Goal: Information Seeking & Learning: Learn about a topic

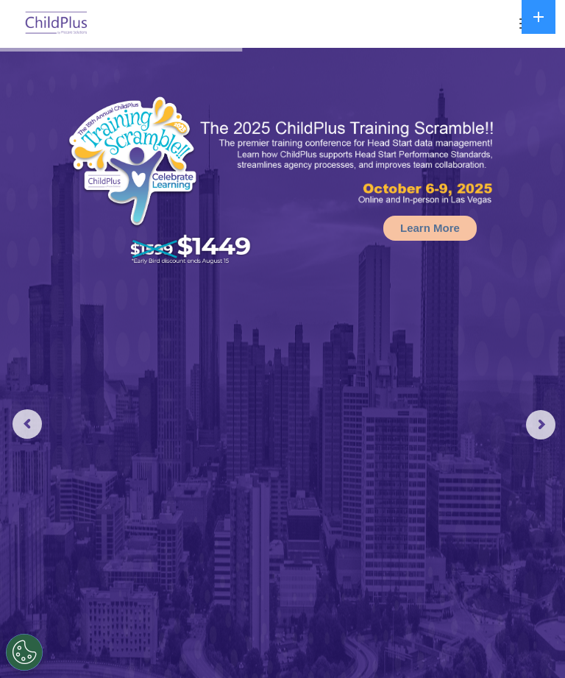
select select "MEDIUM"
click at [542, 1] on button at bounding box center [539, 17] width 34 height 34
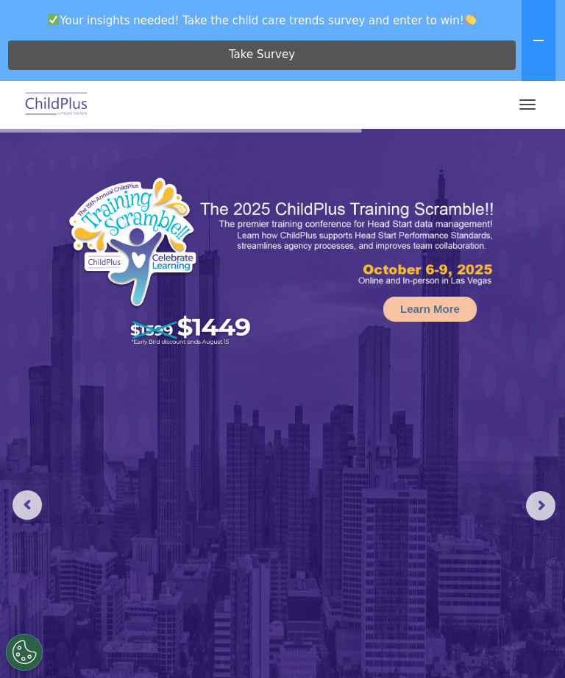
click at [532, 93] on button "button" at bounding box center [527, 105] width 31 height 24
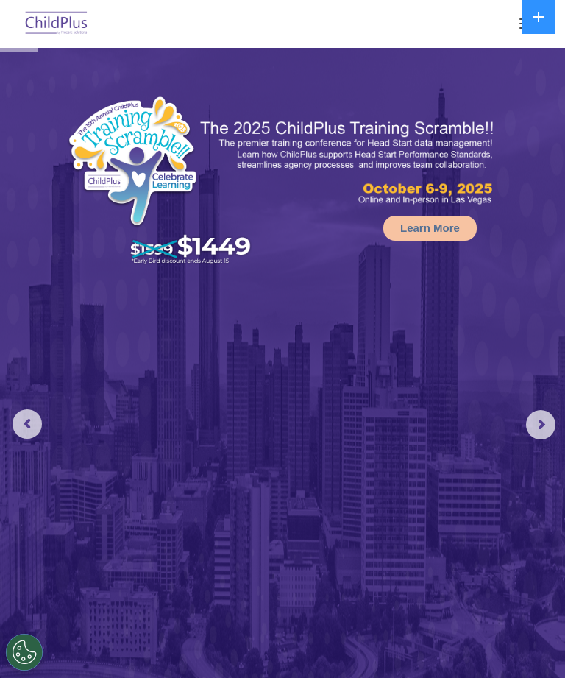
select select "MEDIUM"
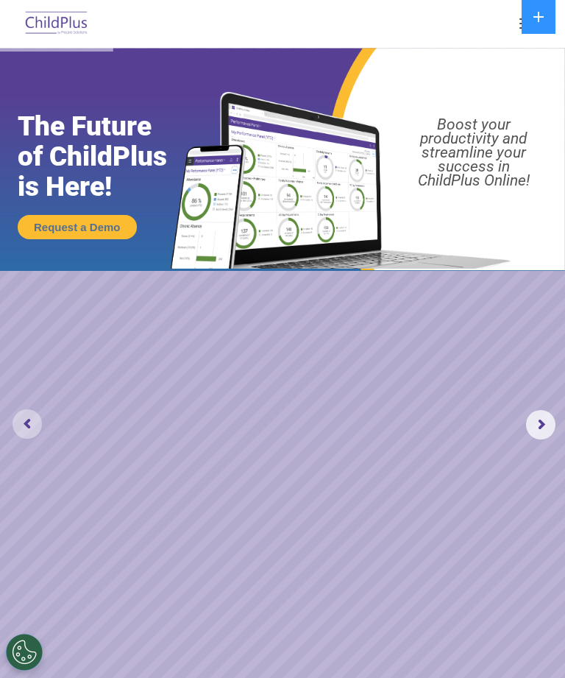
click at [31, 423] on rs-arrow at bounding box center [27, 423] width 29 height 29
click at [25, 411] on rs-arrow at bounding box center [27, 423] width 29 height 29
click at [551, 398] on rs-slide "Request a Demo The Future of ChildPlus is Here! Boost your productivity and str…" at bounding box center [282, 425] width 565 height 754
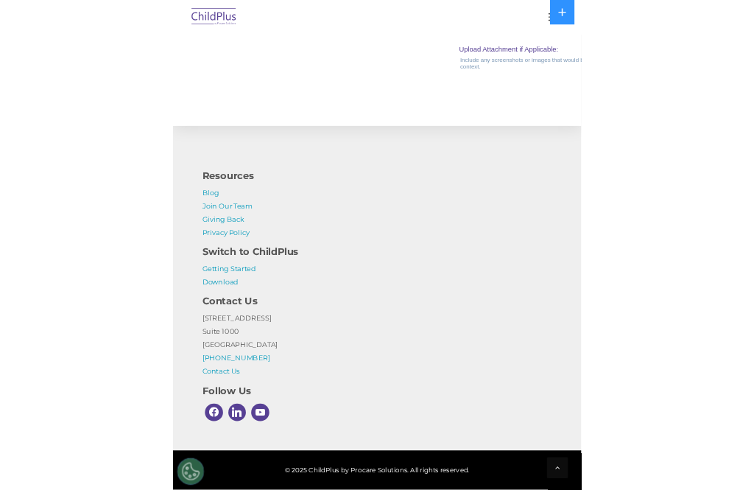
scroll to position [2161, 0]
